Goal: Information Seeking & Learning: Learn about a topic

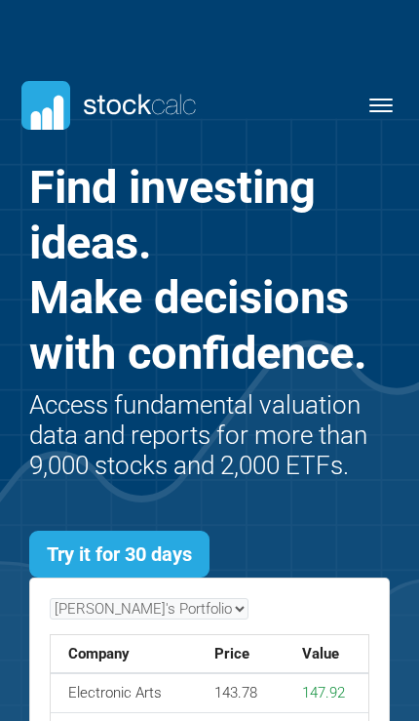
scroll to position [512, 419]
click at [386, 111] on span "Toggle navigation" at bounding box center [381, 111] width 23 height 2
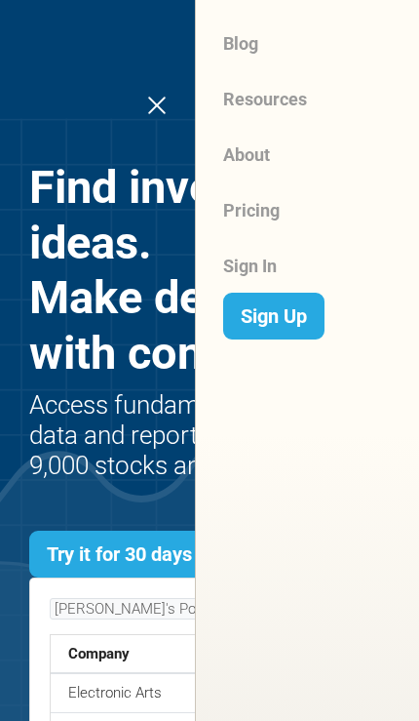
click at [270, 265] on link "Sign In" at bounding box center [322, 266] width 198 height 56
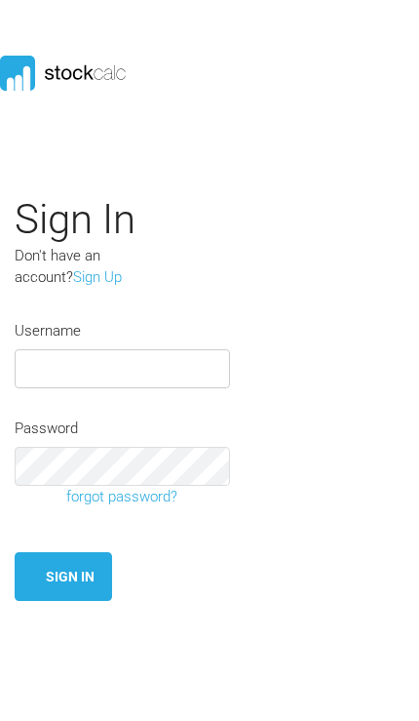
type input "Jsavoie"
click at [63, 572] on button "Sign In" at bounding box center [64, 577] width 98 height 50
click at [74, 570] on button "Sign In" at bounding box center [64, 577] width 98 height 50
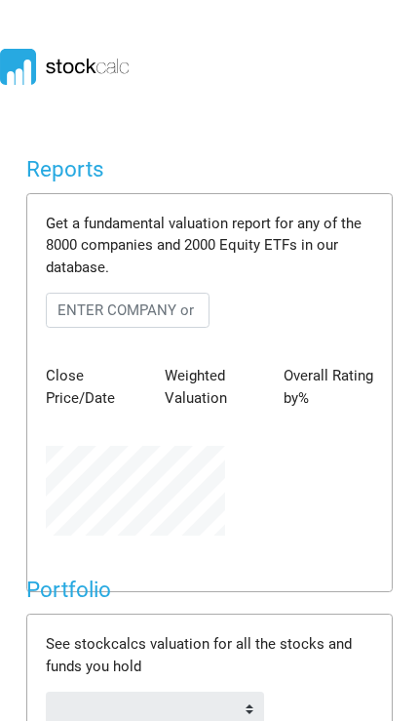
scroll to position [90, 209]
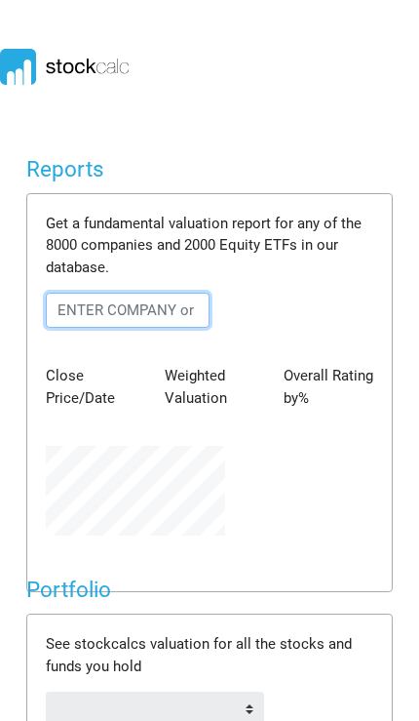
click at [152, 303] on input "text" at bounding box center [128, 310] width 164 height 35
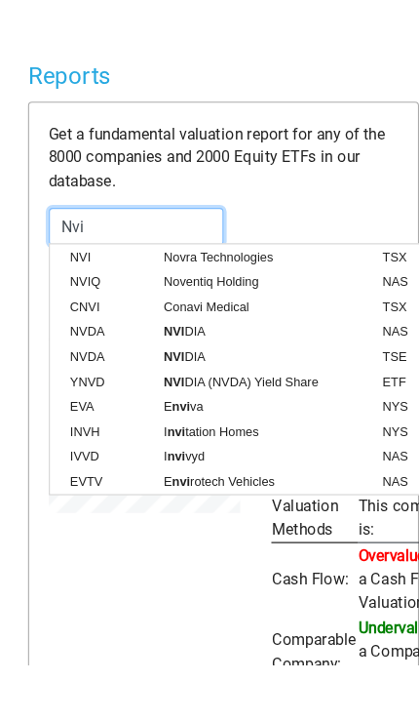
scroll to position [425, 209]
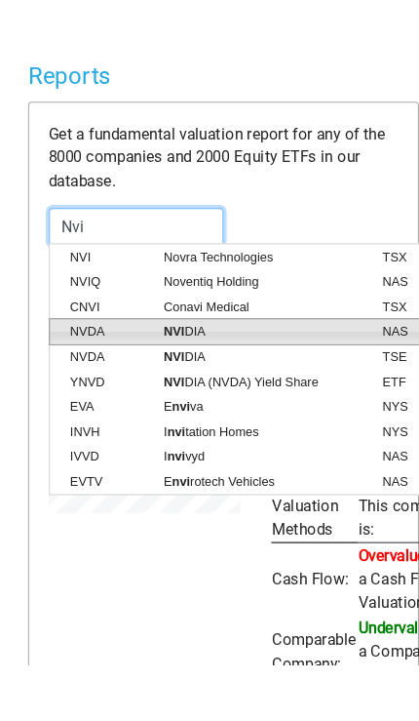
click at [189, 400] on span "NVI DIA" at bounding box center [241, 409] width 205 height 18
type input "NVDA:NAS"
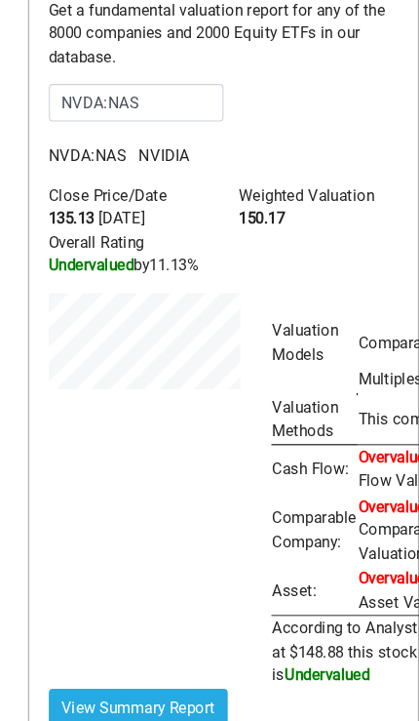
scroll to position [258, 0]
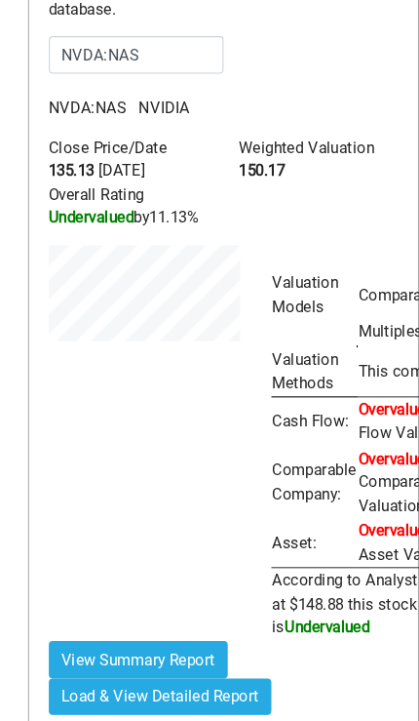
click at [177, 601] on button "View Summary Report" at bounding box center [130, 618] width 169 height 35
type input "NVDA:NAS"
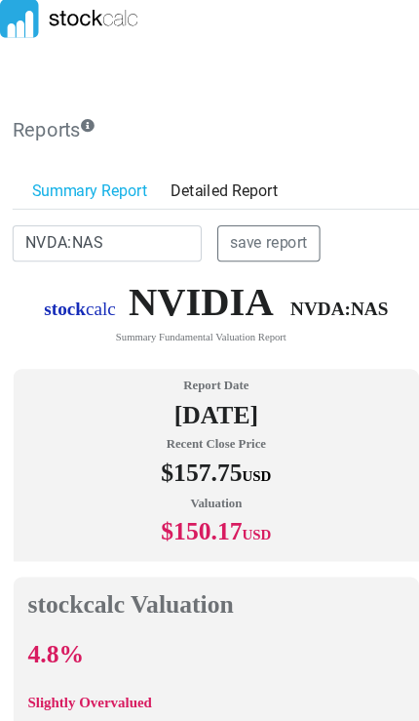
scroll to position [0, 0]
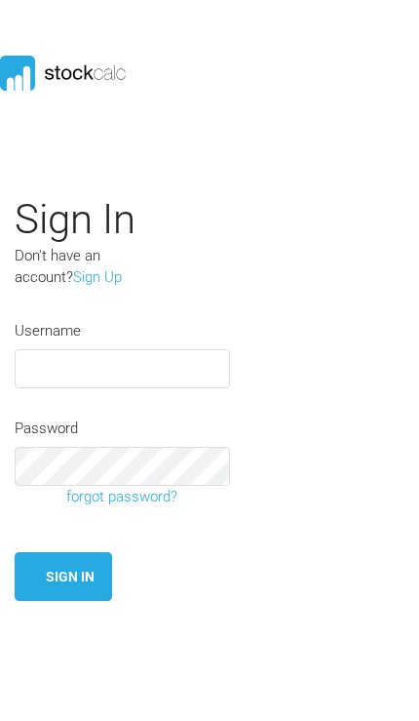
click at [343, 459] on div "Password forgot password?" at bounding box center [209, 462] width 419 height 91
click at [194, 371] on input "text" at bounding box center [122, 368] width 215 height 39
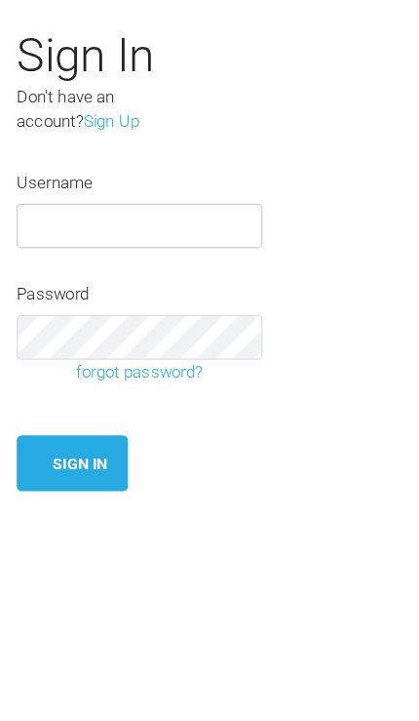
scroll to position [81, 0]
type input "Jsavoie"
click at [82, 471] on button "Sign In" at bounding box center [64, 496] width 98 height 50
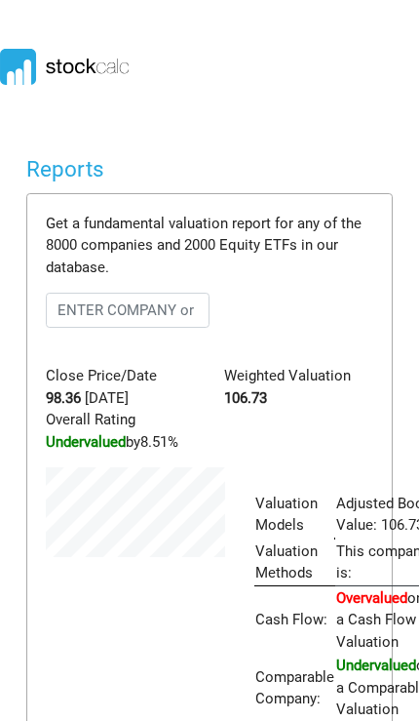
scroll to position [425, 209]
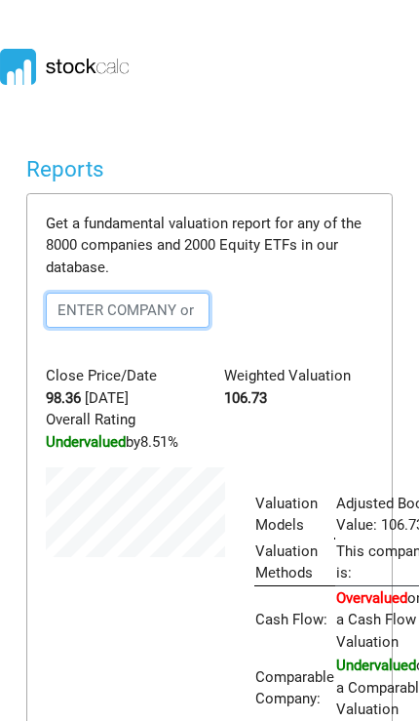
click at [168, 299] on input "text" at bounding box center [128, 310] width 164 height 35
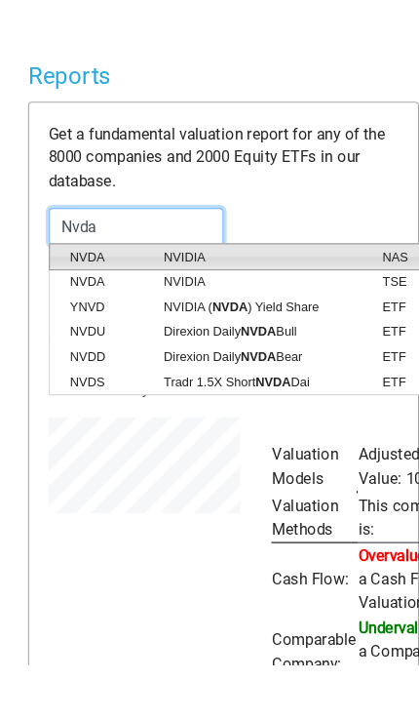
click at [237, 330] on span "NVIDIA" at bounding box center [241, 339] width 205 height 18
type input "NVDA:NAS"
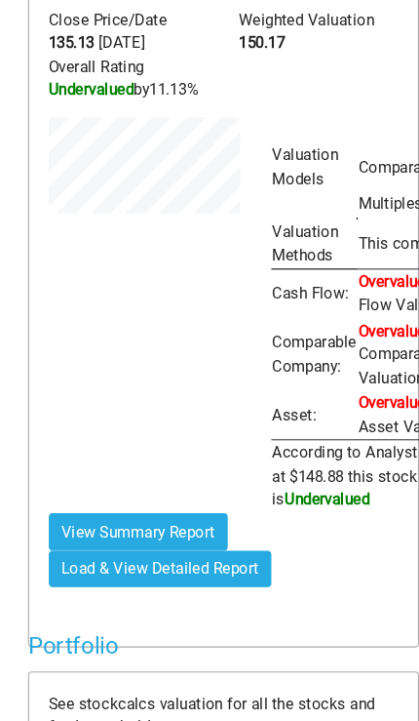
scroll to position [348, 0]
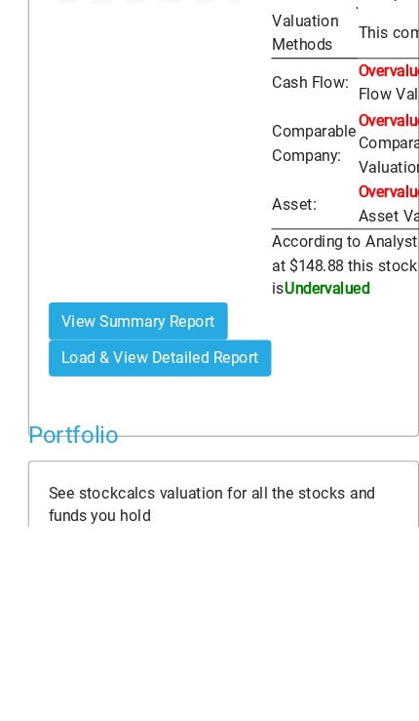
click at [181, 511] on button "View Summary Report" at bounding box center [130, 528] width 169 height 35
type input "NVDA:NAS"
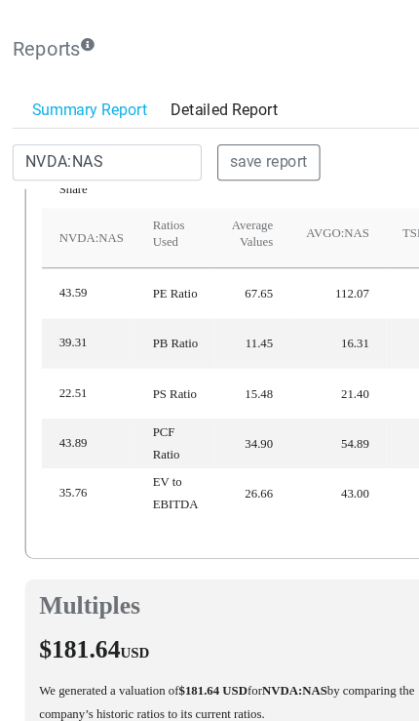
scroll to position [4295, 0]
